Goal: Task Accomplishment & Management: Manage account settings

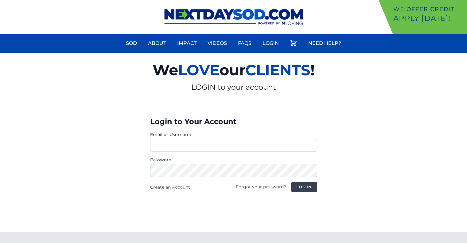
type input "********"
click at [304, 185] on button "Log in" at bounding box center [304, 187] width 26 height 10
